Goal: Transaction & Acquisition: Purchase product/service

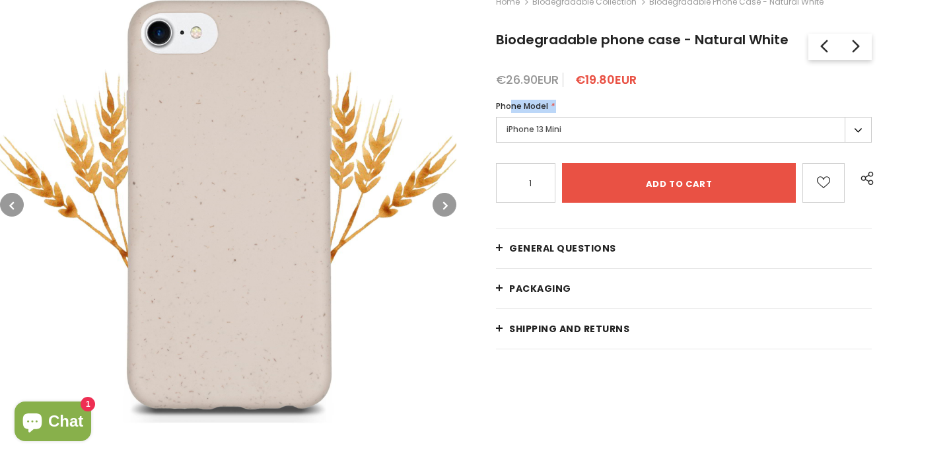
scroll to position [237, 0]
click at [581, 123] on label "iPhone 13 Mini" at bounding box center [684, 130] width 376 height 26
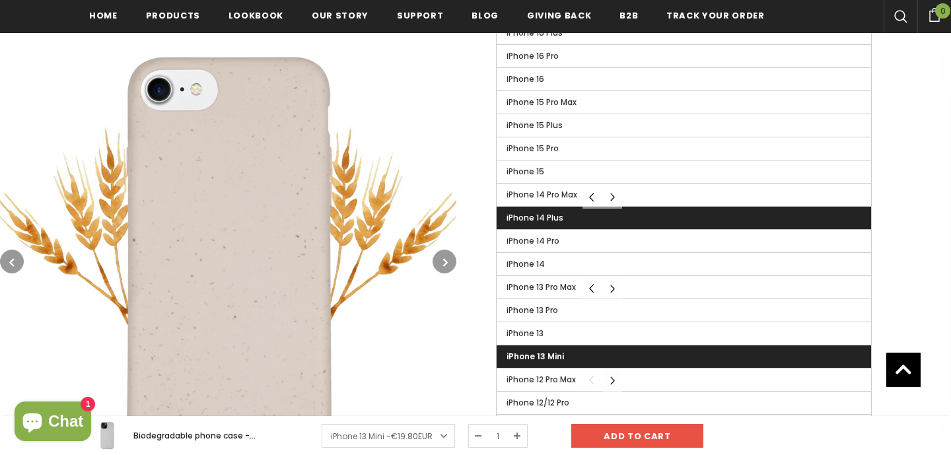
scroll to position [563, 0]
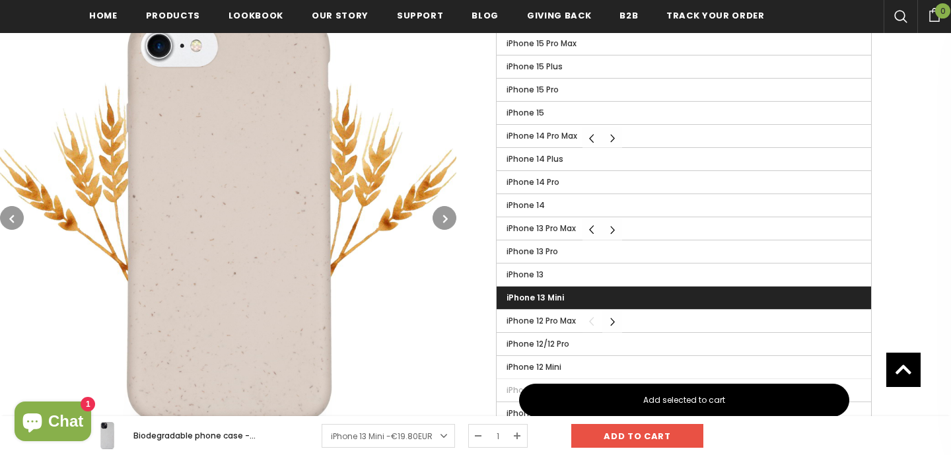
click at [571, 295] on label "iPhone 13 Mini" at bounding box center [684, 298] width 375 height 22
click at [0, 0] on input "iPhone 13 Mini" at bounding box center [0, 0] width 0 height 0
click at [571, 295] on label "iPhone 13 Mini" at bounding box center [684, 298] width 375 height 22
click at [0, 0] on input "iPhone 13 Mini" at bounding box center [0, 0] width 0 height 0
click at [571, 295] on label "iPhone 13 Mini" at bounding box center [684, 298] width 375 height 22
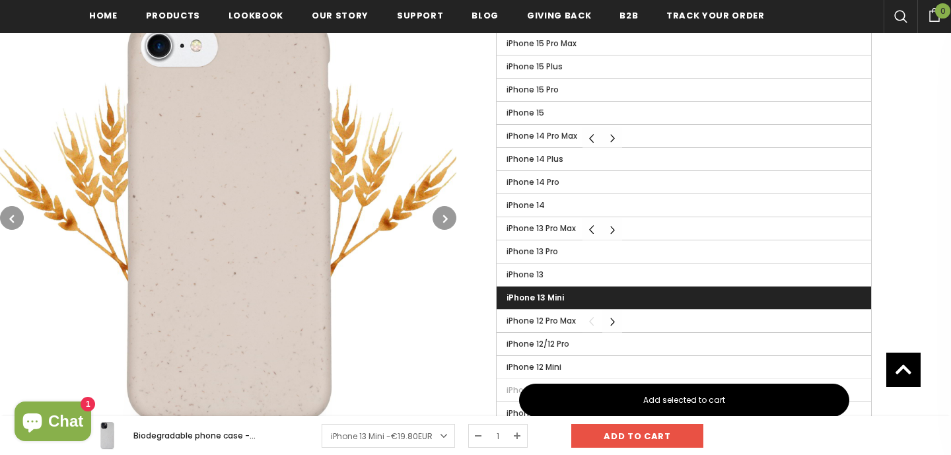
click at [0, 0] on input "iPhone 13 Mini" at bounding box center [0, 0] width 0 height 0
click at [937, 234] on div "Home Biodegradable Collection Biodegradable phone case - Natural White Biodegra…" at bounding box center [703, 56] width 495 height 812
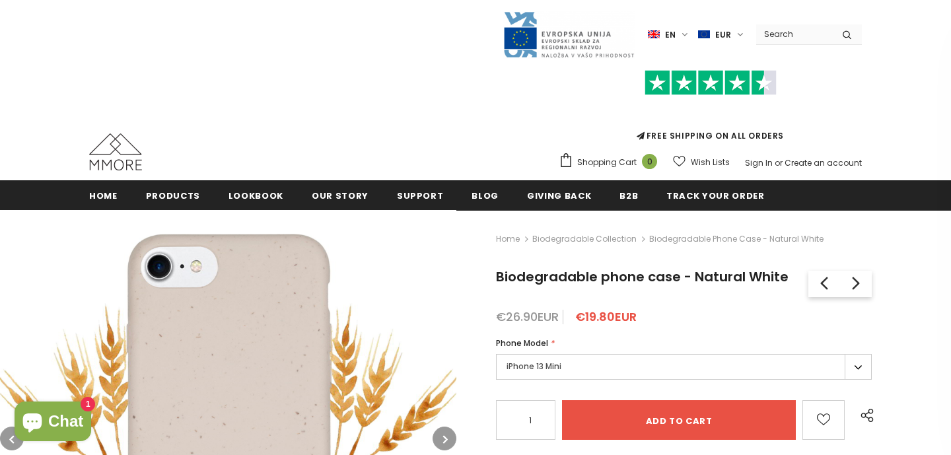
scroll to position [0, 0]
click at [653, 365] on label "iPhone 13 Mini" at bounding box center [684, 367] width 376 height 26
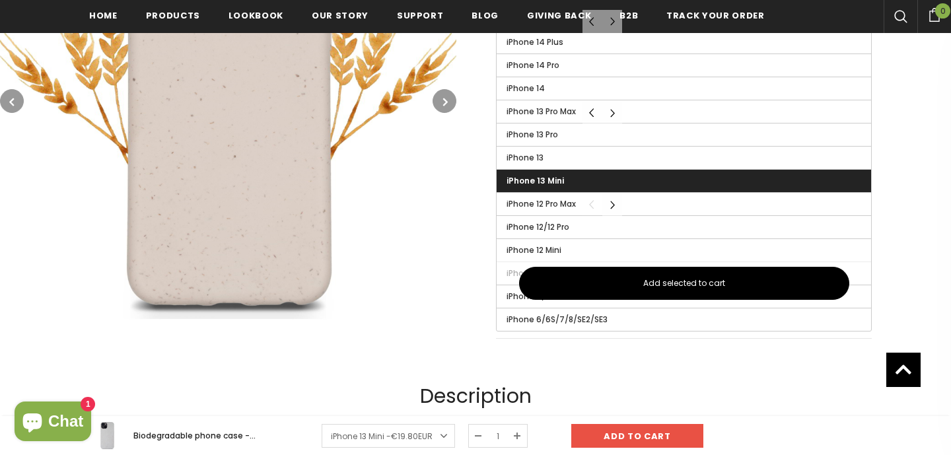
scroll to position [676, 0]
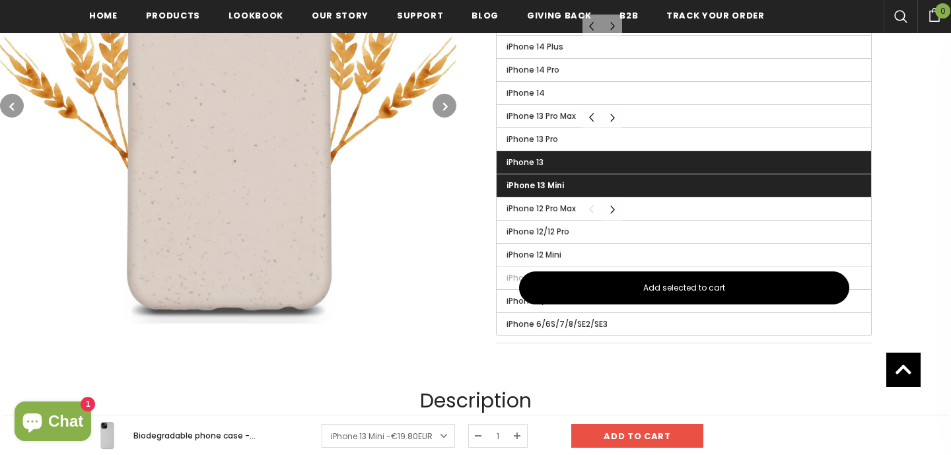
click at [569, 162] on label "iPhone 13" at bounding box center [684, 162] width 375 height 22
click at [0, 0] on input "iPhone 13" at bounding box center [0, 0] width 0 height 0
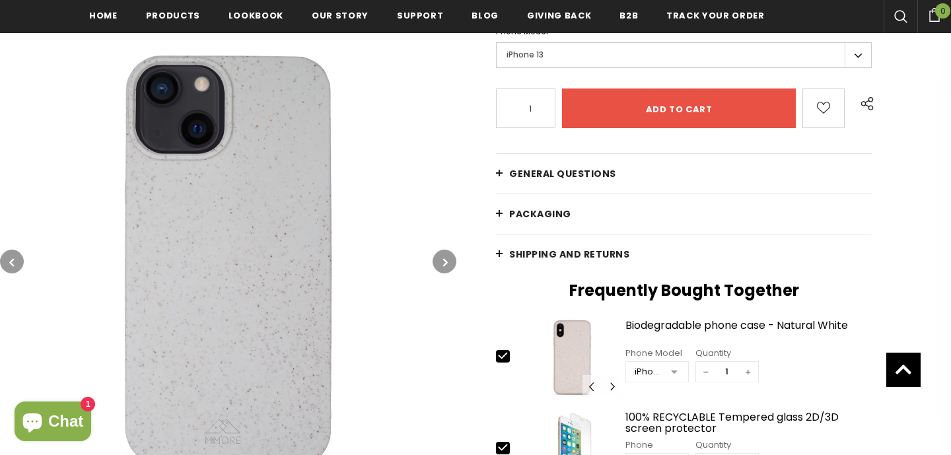
scroll to position [312, 0]
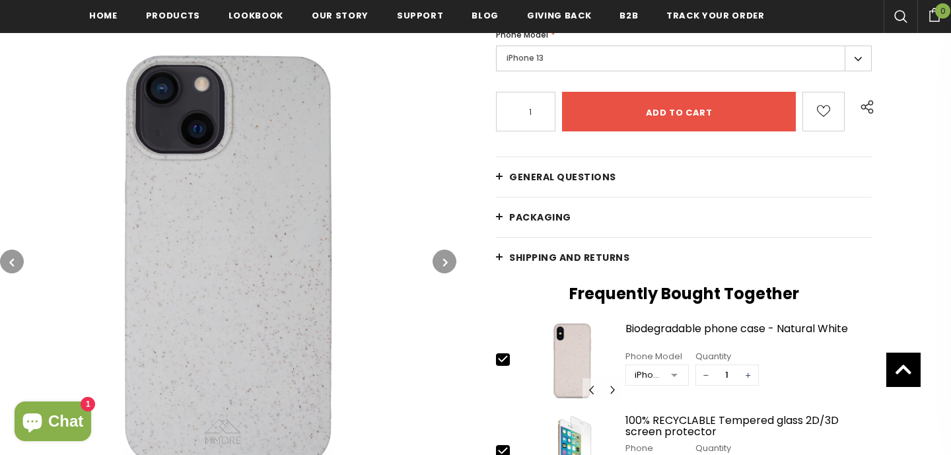
click at [580, 57] on label "iPhone 13" at bounding box center [684, 59] width 376 height 26
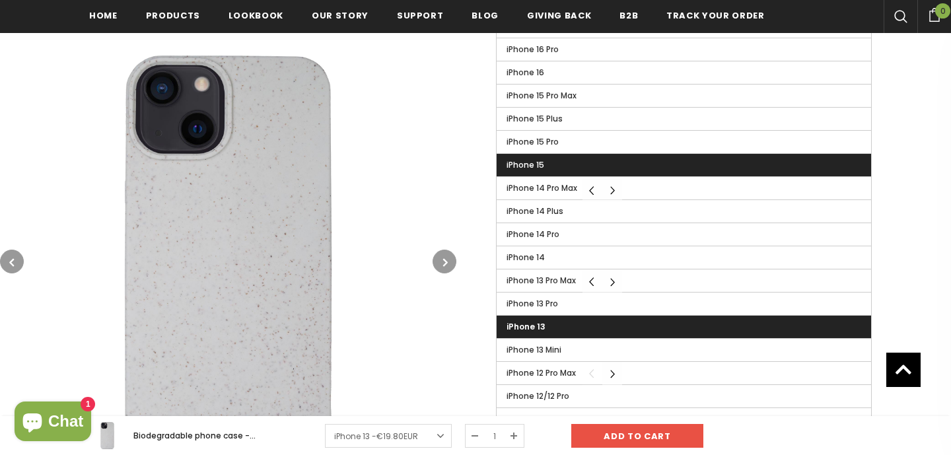
scroll to position [533, 0]
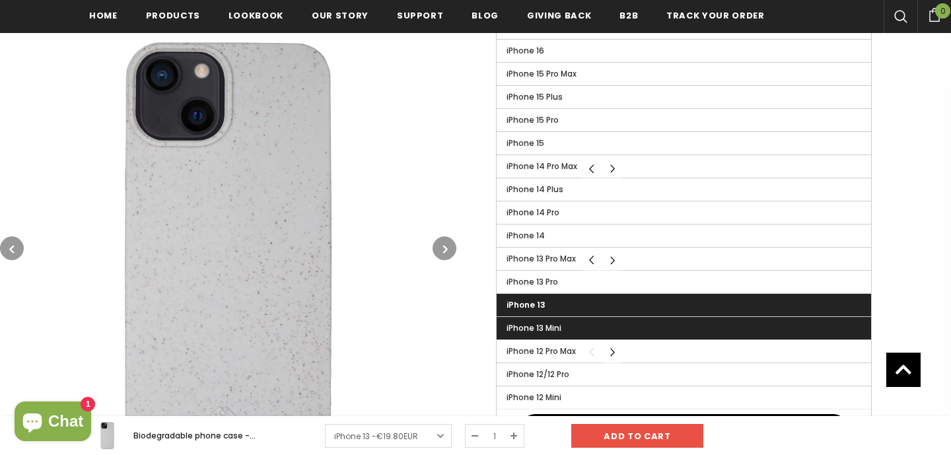
click at [583, 337] on label "iPhone 13 Mini" at bounding box center [684, 328] width 375 height 22
click at [0, 0] on input "iPhone 13 Mini" at bounding box center [0, 0] width 0 height 0
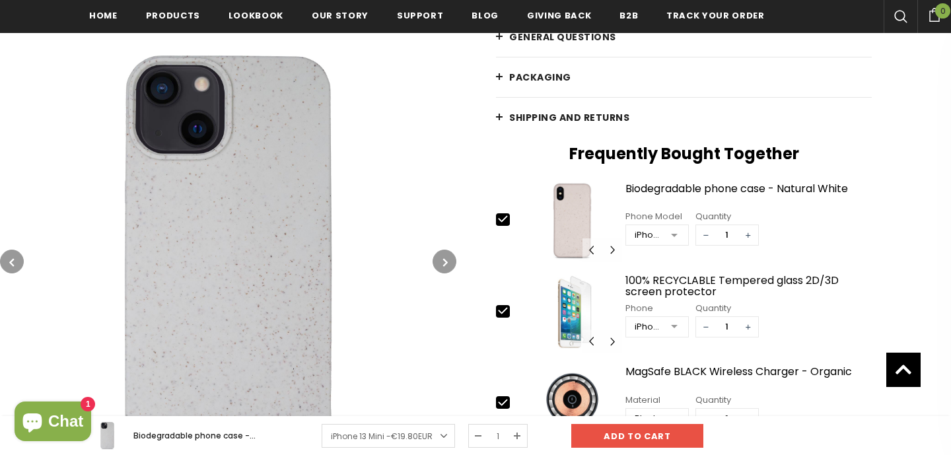
scroll to position [451, 0]
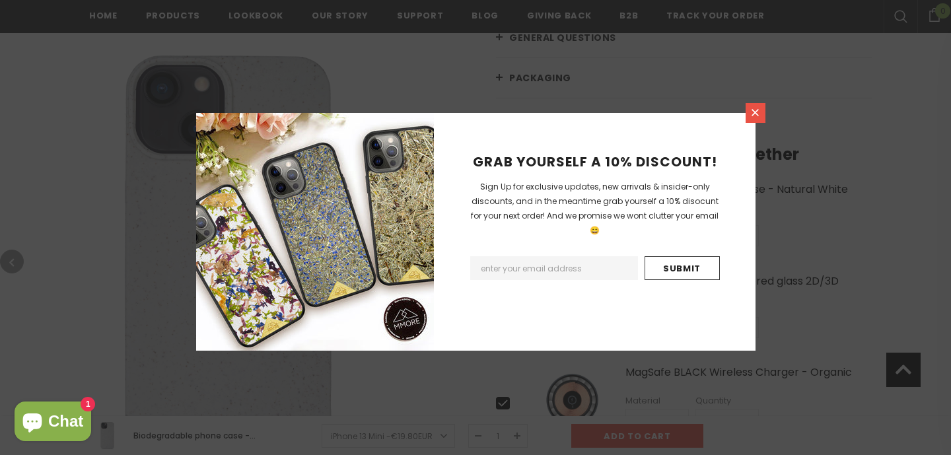
click at [754, 122] on link at bounding box center [756, 113] width 20 height 20
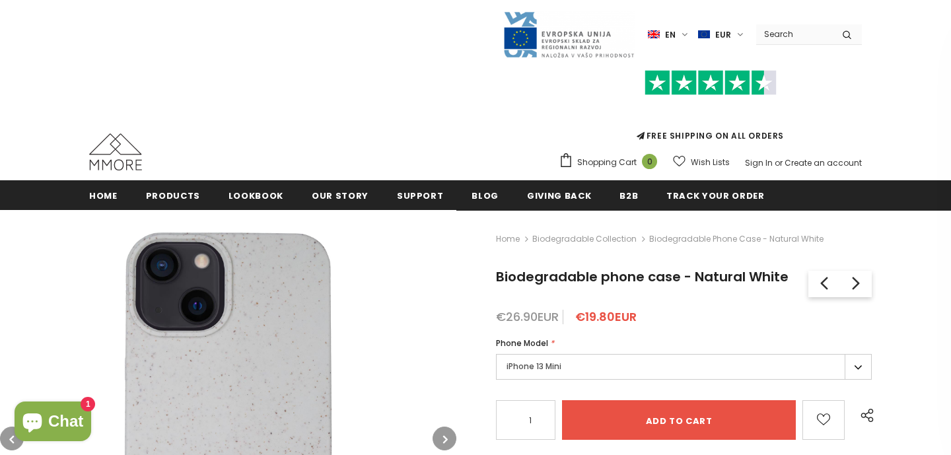
scroll to position [0, 0]
